Goal: Task Accomplishment & Management: Use online tool/utility

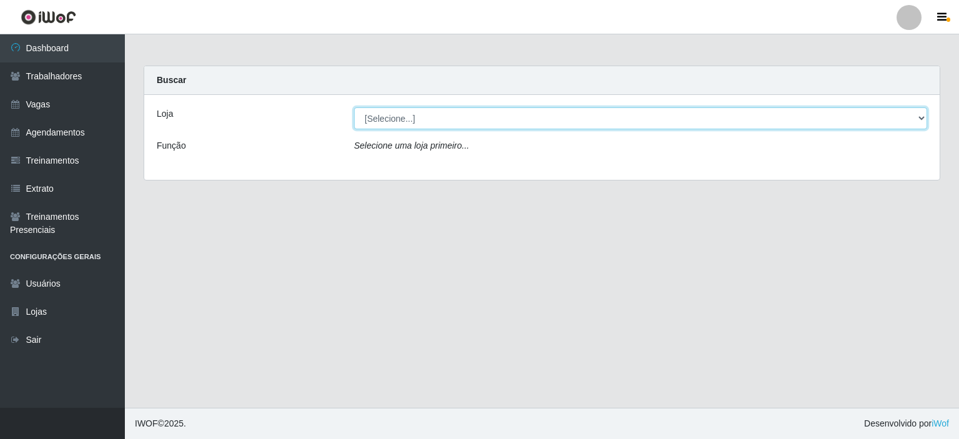
click at [409, 121] on select "[Selecione...] [PERSON_NAME]" at bounding box center [640, 118] width 573 height 22
select select "430"
click at [354, 107] on select "[Selecione...] [PERSON_NAME]" at bounding box center [640, 118] width 573 height 22
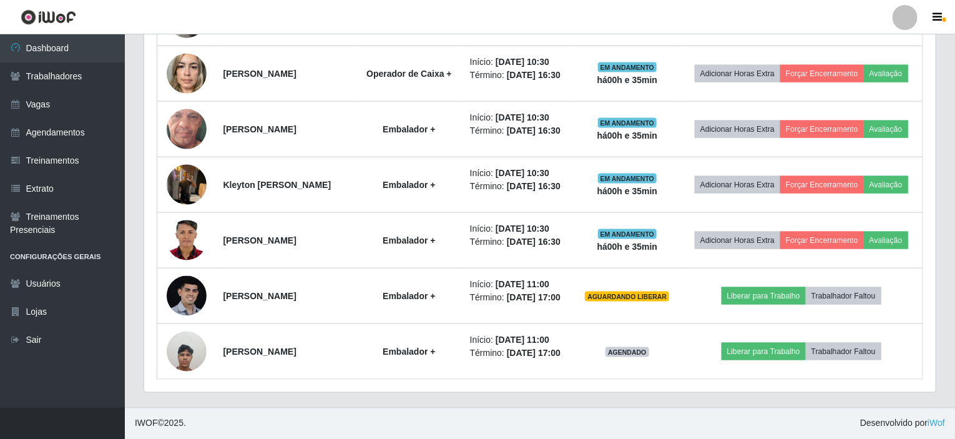
scroll to position [943, 0]
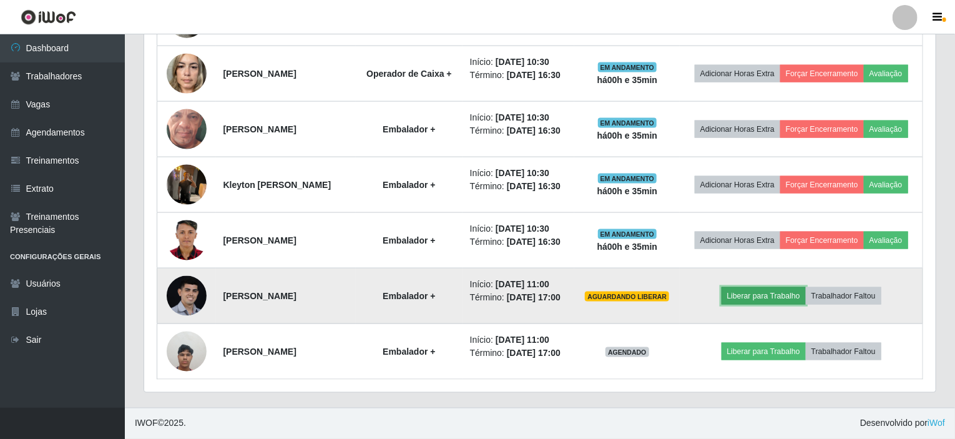
click at [771, 287] on button "Liberar para Trabalho" at bounding box center [764, 295] width 84 height 17
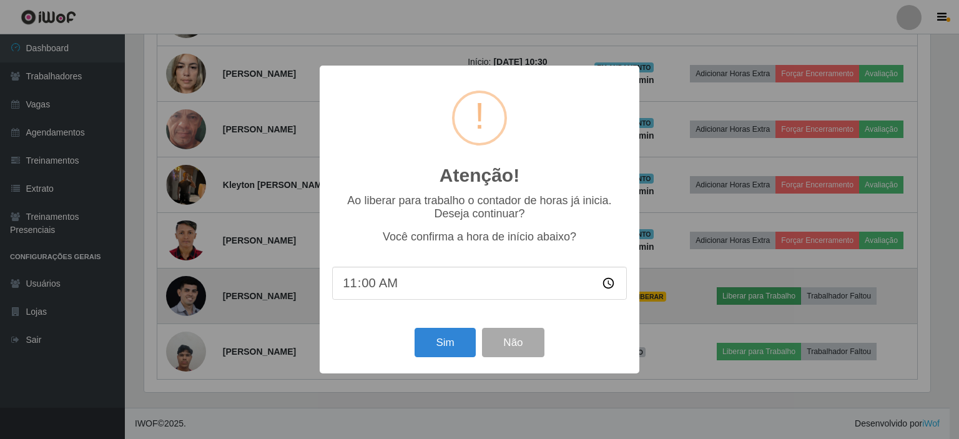
scroll to position [259, 786]
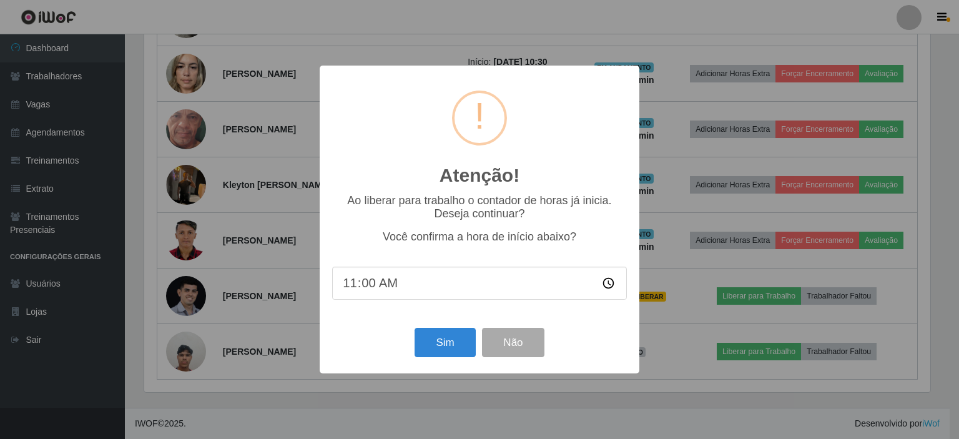
click at [393, 286] on input "11:00" at bounding box center [479, 283] width 295 height 33
click at [379, 286] on input "11:00" at bounding box center [479, 283] width 295 height 33
click at [371, 286] on input "11:00" at bounding box center [479, 283] width 295 height 33
type input "11:05"
click at [434, 338] on button "Sim" at bounding box center [444, 342] width 61 height 29
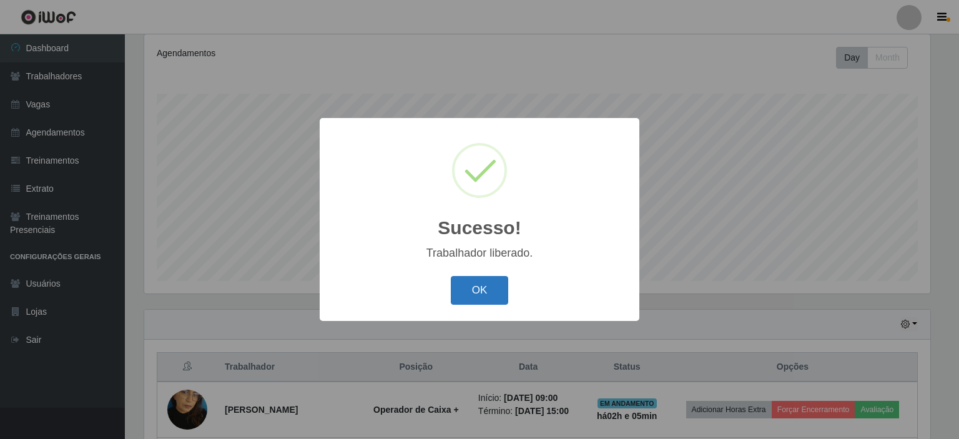
click at [465, 281] on button "OK" at bounding box center [480, 290] width 58 height 29
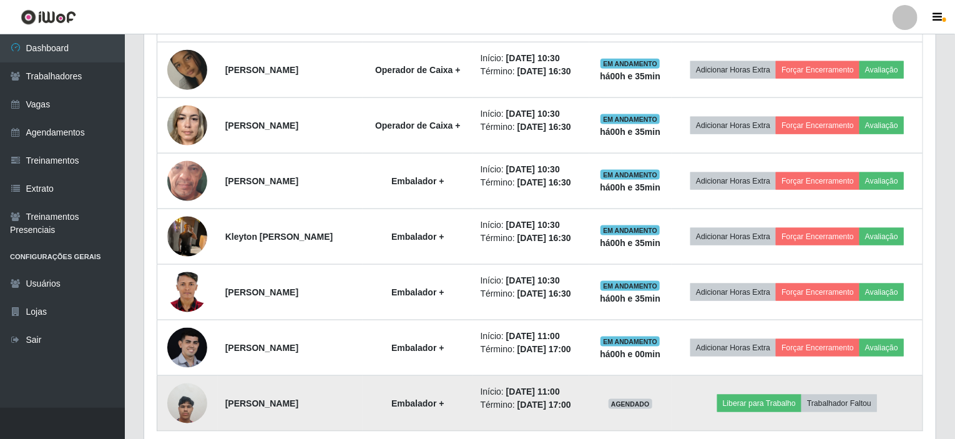
scroll to position [831, 0]
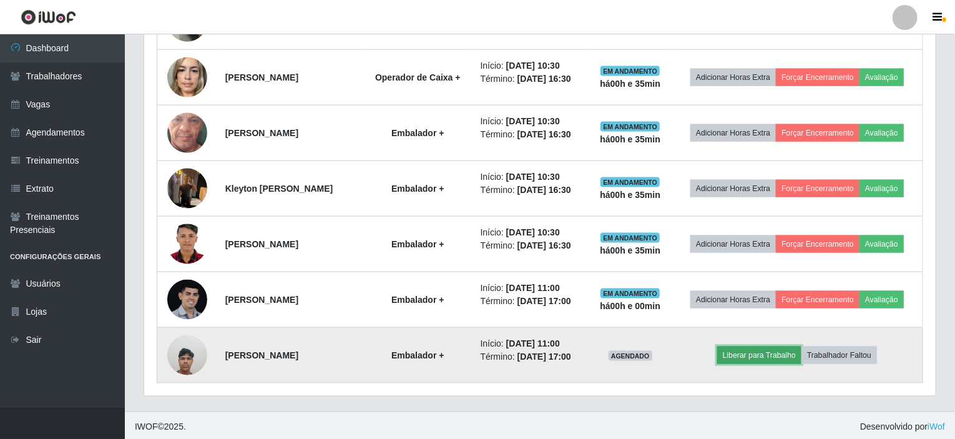
click at [756, 351] on button "Liberar para Trabalho" at bounding box center [759, 354] width 84 height 17
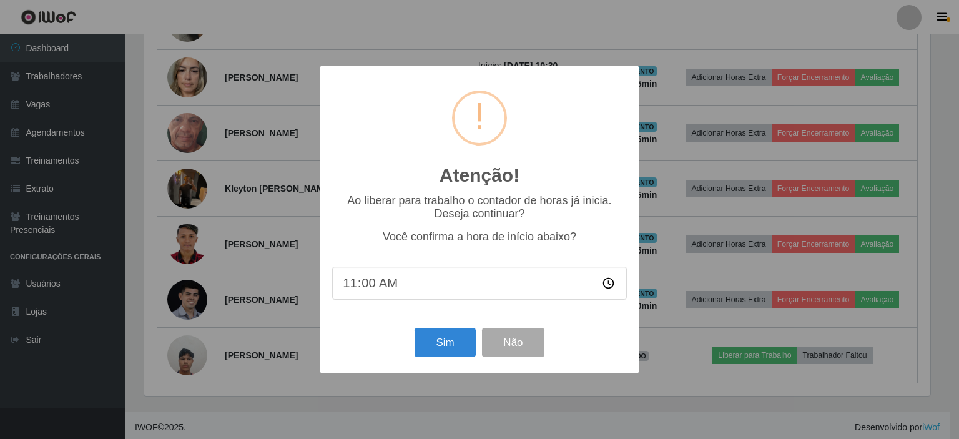
drag, startPoint x: 411, startPoint y: 284, endPoint x: 403, endPoint y: 288, distance: 8.4
click at [409, 284] on input "11:00" at bounding box center [479, 283] width 295 height 33
click at [373, 286] on input "11:00" at bounding box center [479, 283] width 295 height 33
type input "11:05"
click at [443, 341] on button "Sim" at bounding box center [444, 342] width 61 height 29
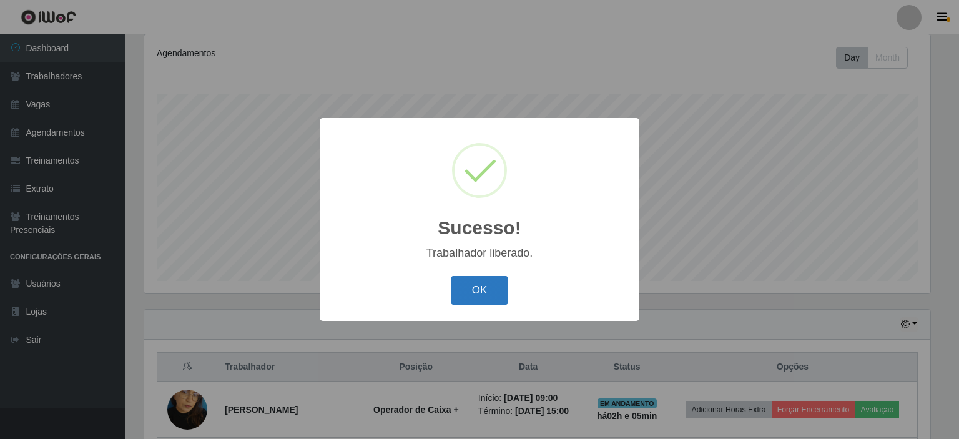
click at [485, 292] on button "OK" at bounding box center [480, 290] width 58 height 29
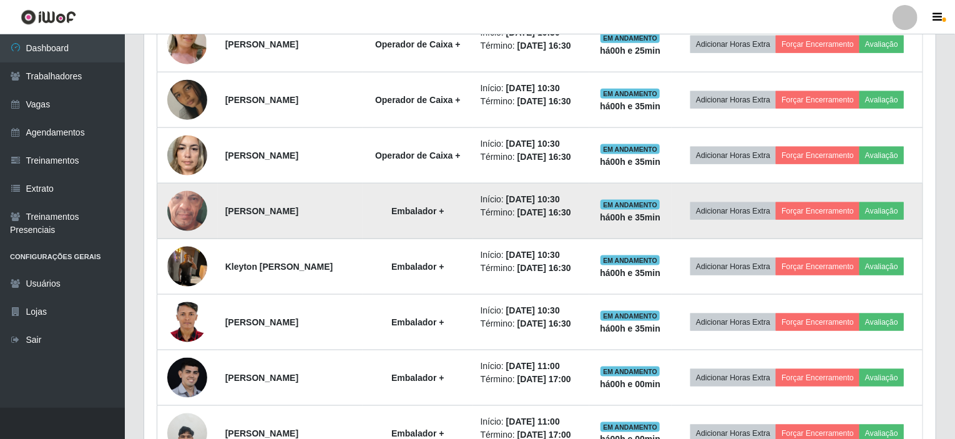
scroll to position [0, 0]
